Goal: Navigation & Orientation: Find specific page/section

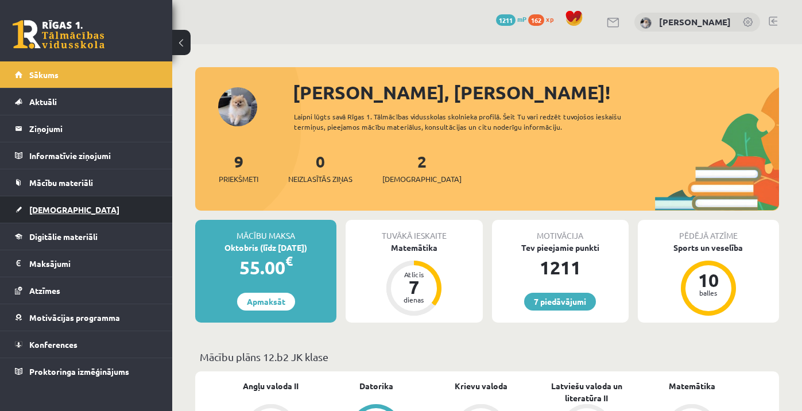
click at [55, 202] on link "[DEMOGRAPHIC_DATA]" at bounding box center [86, 209] width 143 height 26
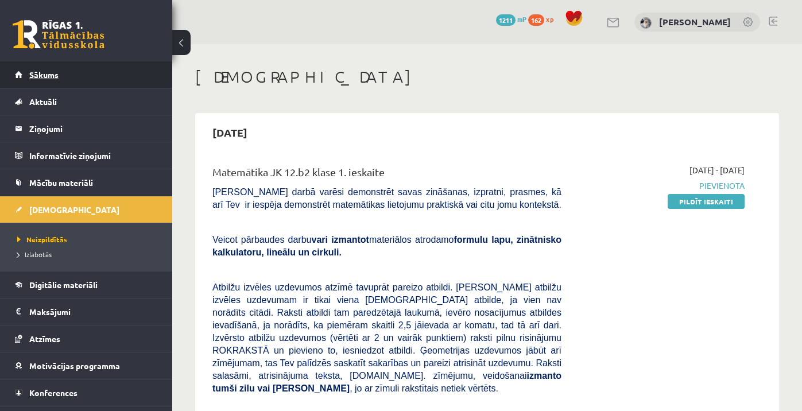
click at [77, 76] on link "Sākums" at bounding box center [86, 74] width 143 height 26
